Goal: Information Seeking & Learning: Learn about a topic

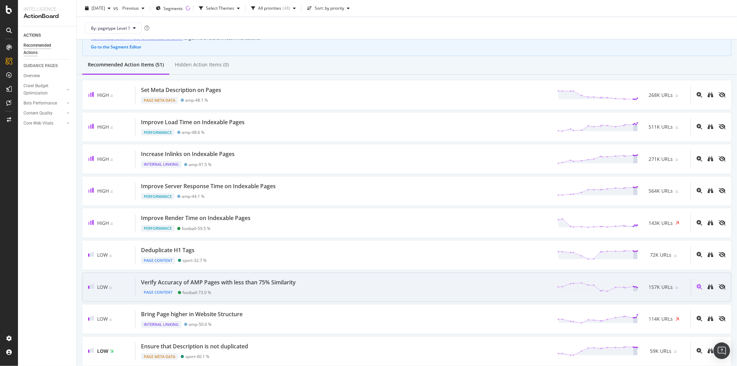
scroll to position [115, 0]
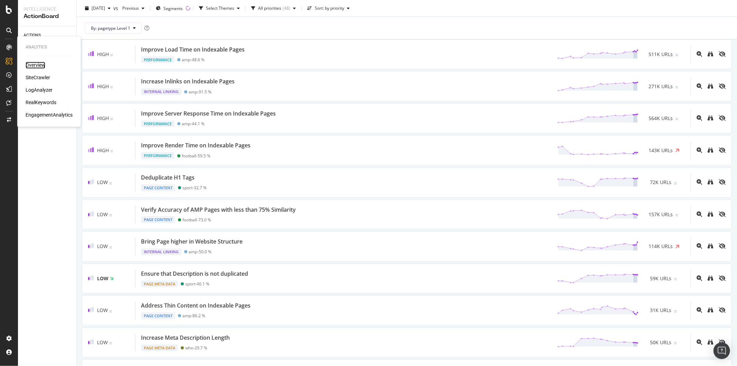
click at [32, 65] on div "Overview" at bounding box center [36, 65] width 20 height 7
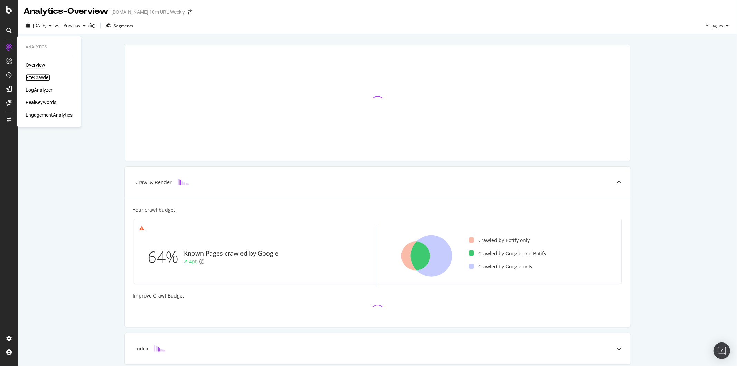
click at [41, 77] on div "SiteCrawler" at bounding box center [38, 77] width 25 height 7
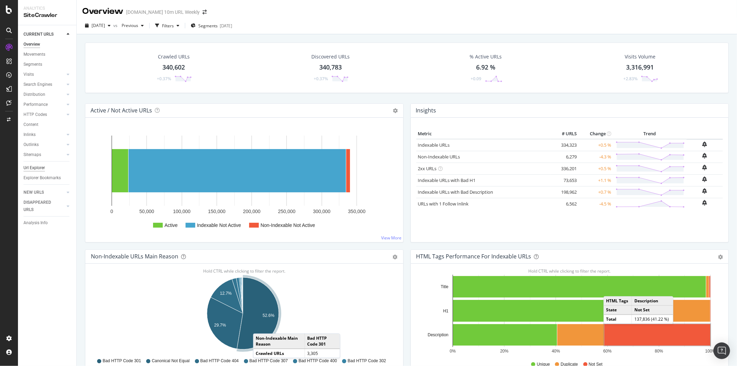
click at [32, 167] on div "Url Explorer" at bounding box center [34, 167] width 21 height 7
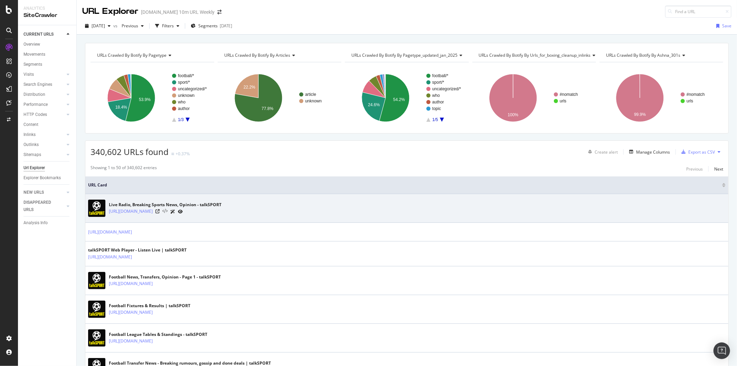
click at [163, 212] on icon at bounding box center [164, 211] width 5 height 5
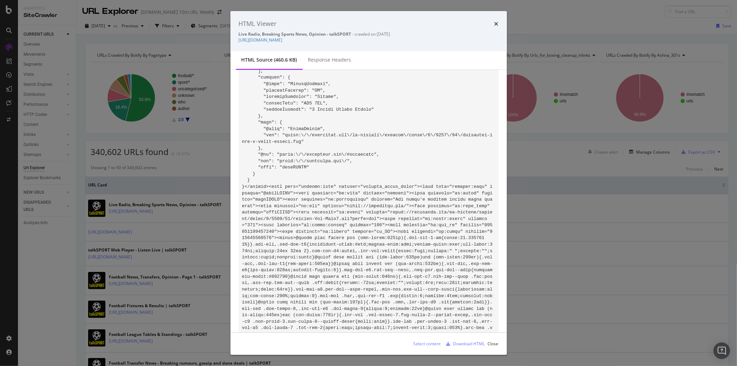
scroll to position [269, 0]
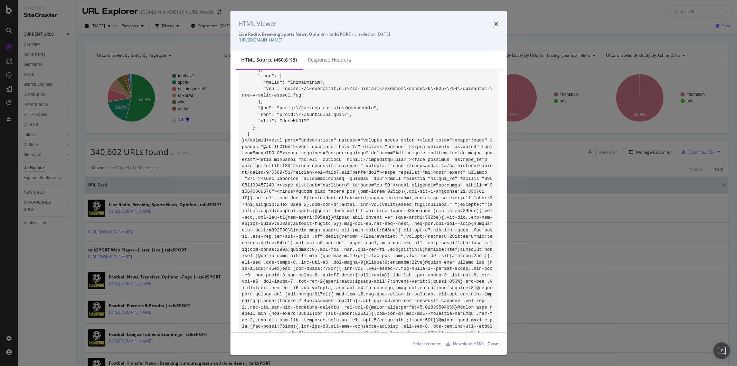
scroll to position [307, 0]
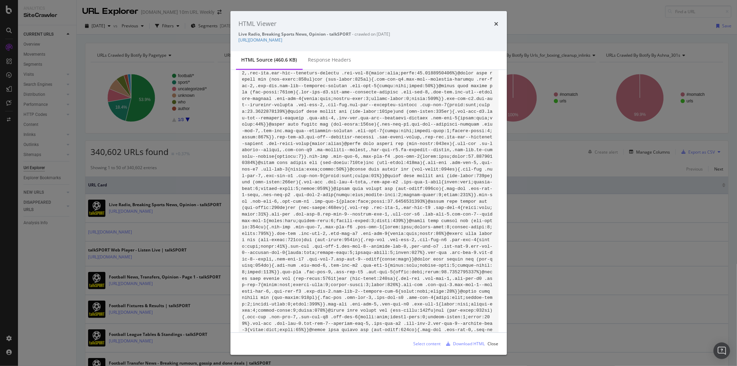
scroll to position [461, 0]
click at [148, 229] on div "HTML Viewer Live Radio, Breaking Sports News, Opinion - talkSPORT - crawled on …" at bounding box center [368, 183] width 737 height 366
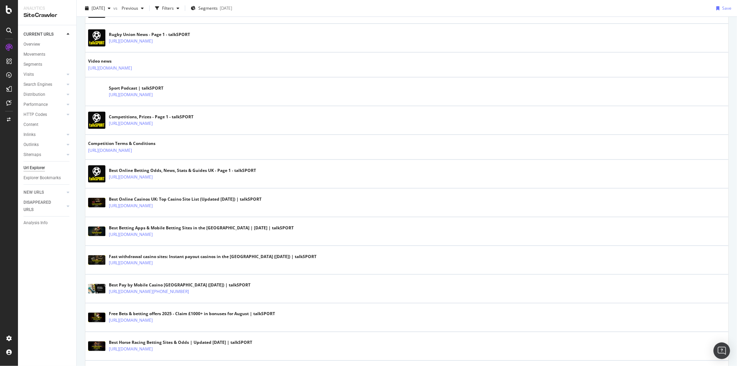
scroll to position [921, 0]
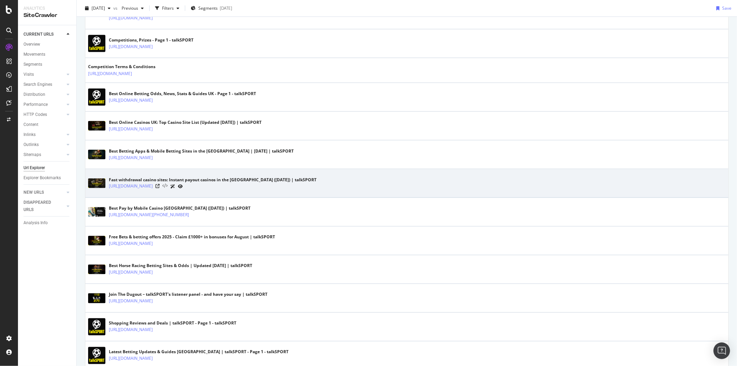
click at [168, 187] on icon at bounding box center [164, 186] width 5 height 5
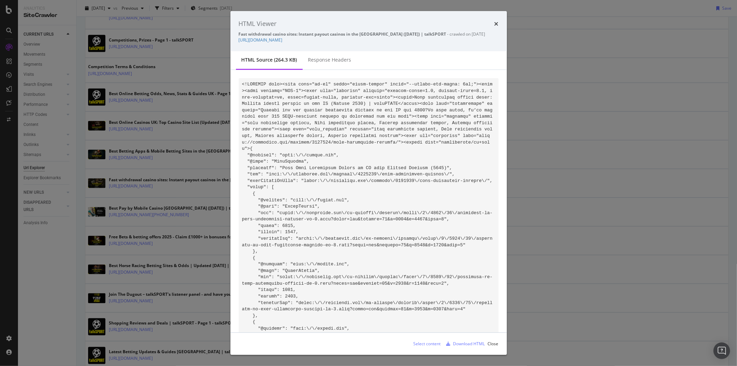
drag, startPoint x: 373, startPoint y: 84, endPoint x: 345, endPoint y: 84, distance: 28.0
copy code "onts-loaded"
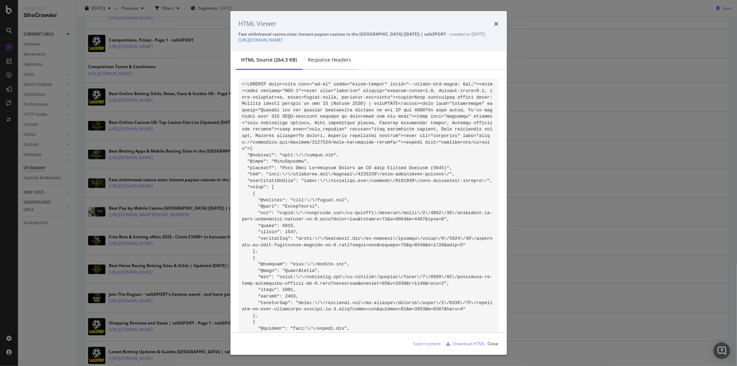
click at [330, 60] on div "Response Headers" at bounding box center [329, 59] width 43 height 7
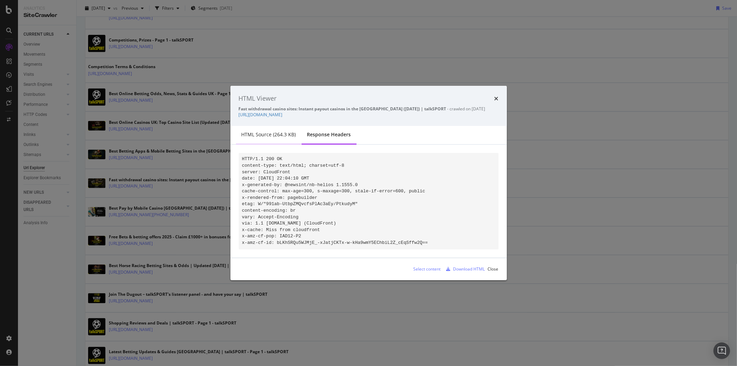
click at [265, 126] on div "HTML source (264.3 KB)" at bounding box center [269, 134] width 66 height 19
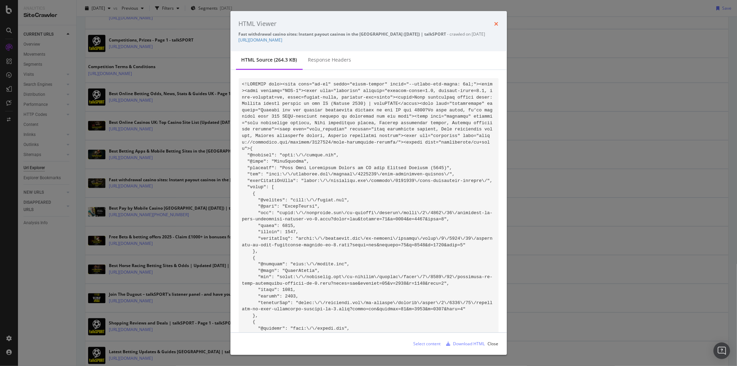
click at [496, 22] on icon "times" at bounding box center [497, 24] width 4 height 6
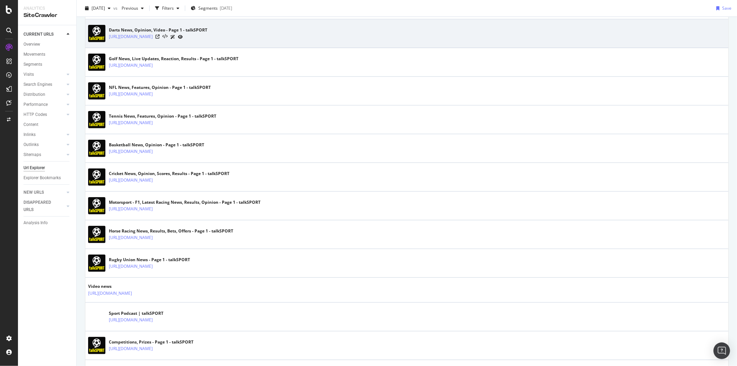
scroll to position [537, 0]
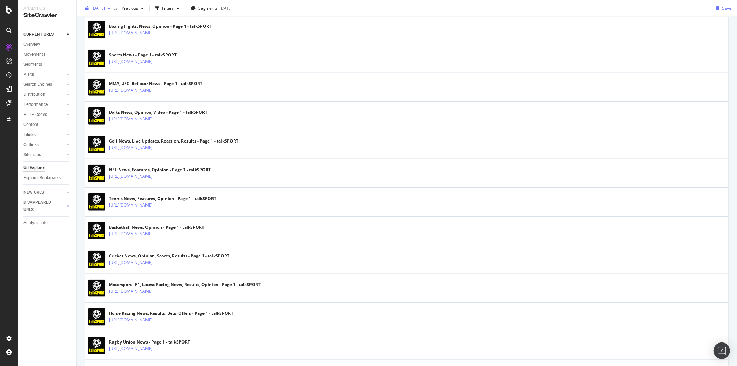
click at [105, 7] on span "[DATE]" at bounding box center [98, 8] width 13 height 6
click at [104, 61] on div "[DATE] 30.8K URLs" at bounding box center [128, 59] width 82 height 10
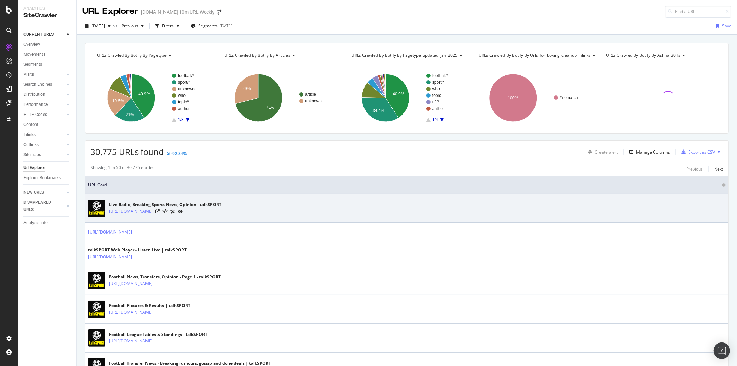
click at [170, 212] on icon at bounding box center [172, 211] width 5 height 4
click at [163, 210] on icon at bounding box center [164, 211] width 5 height 5
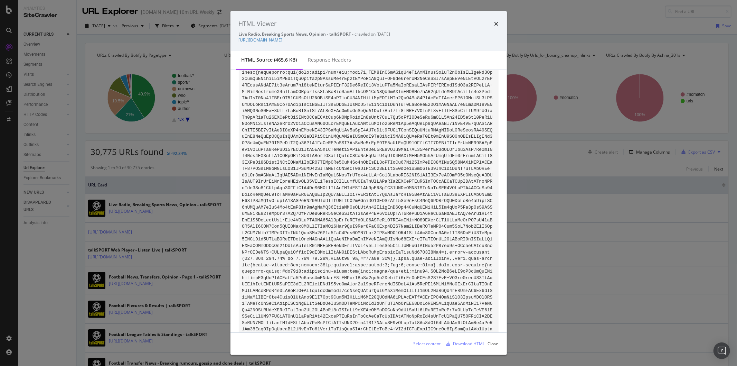
scroll to position [1190, 0]
